Goal: Navigation & Orientation: Find specific page/section

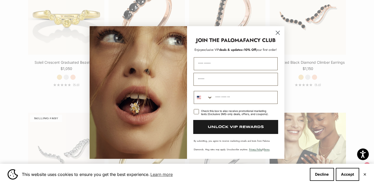
scroll to position [580, 0]
click at [277, 33] on icon "Close dialog" at bounding box center [278, 33] width 4 height 4
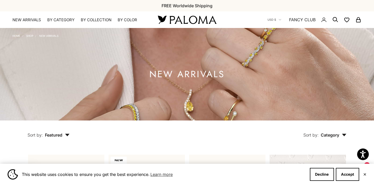
scroll to position [0, 0]
click at [29, 37] on li "Shop" at bounding box center [27, 35] width 11 height 4
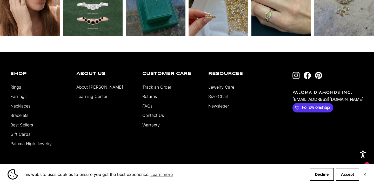
scroll to position [1166, 0]
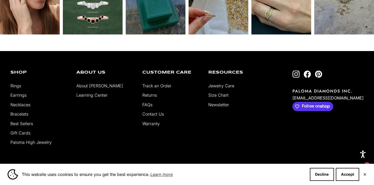
click at [84, 85] on link "About [PERSON_NAME]" at bounding box center [99, 85] width 47 height 5
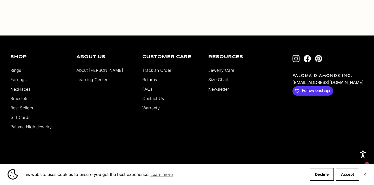
scroll to position [951, 0]
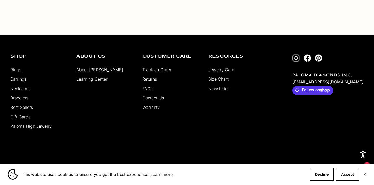
click at [17, 80] on link "Earrings" at bounding box center [18, 79] width 16 height 5
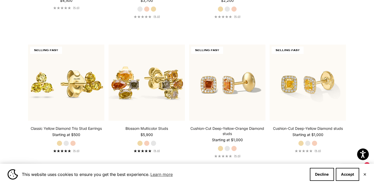
scroll to position [246, 0]
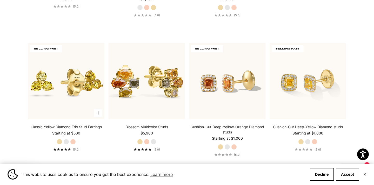
click at [73, 141] on label "Rose Gold" at bounding box center [73, 142] width 6 height 6
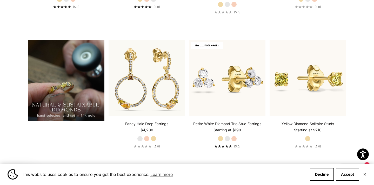
scroll to position [389, 0]
click at [234, 137] on label "Rose Gold" at bounding box center [234, 139] width 6 height 6
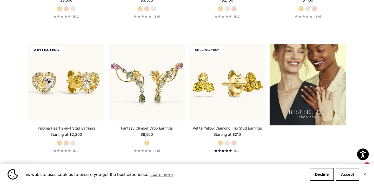
scroll to position [654, 0]
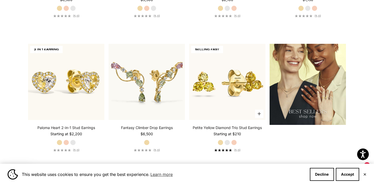
click at [233, 142] on label "Rose Gold" at bounding box center [234, 143] width 6 height 6
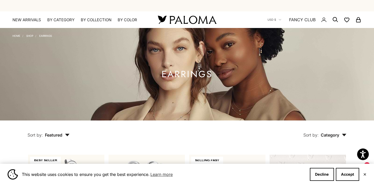
scroll to position [0, 0]
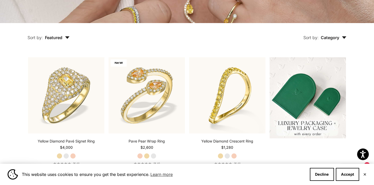
scroll to position [105, 0]
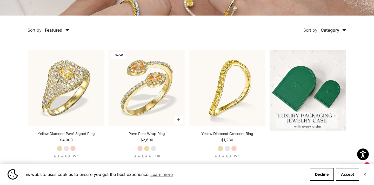
click at [139, 149] on label "Rose Gold" at bounding box center [140, 149] width 6 height 6
click at [139, 147] on label "Rose Gold" at bounding box center [140, 149] width 6 height 6
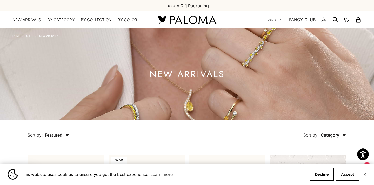
scroll to position [0, 0]
click at [29, 37] on link "Shop" at bounding box center [29, 35] width 7 height 3
